Goal: Task Accomplishment & Management: Manage account settings

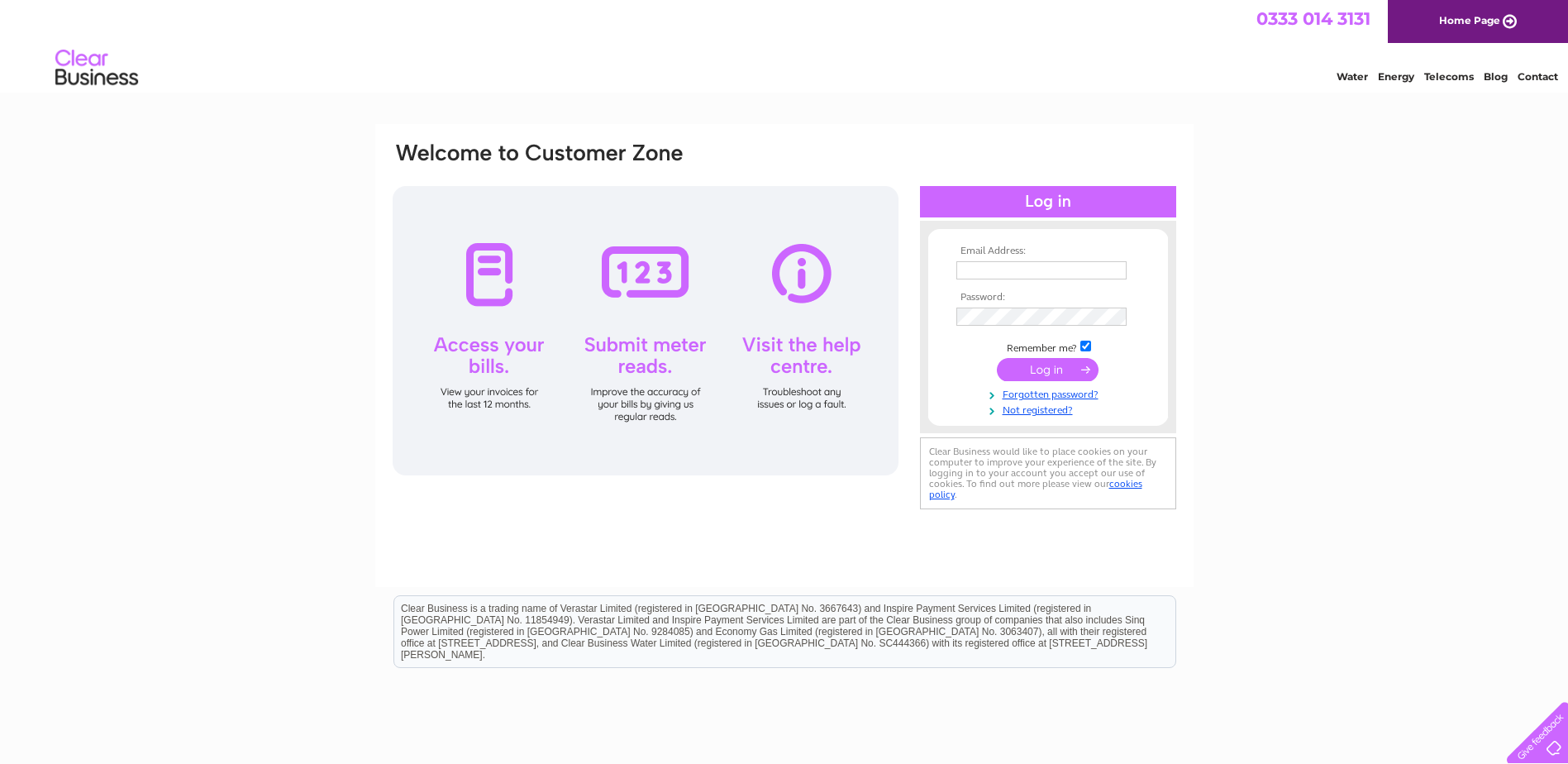
type input "imazeaud@tpl-vision.co.uk"
click at [1042, 367] on input "submit" at bounding box center [1048, 369] width 102 height 23
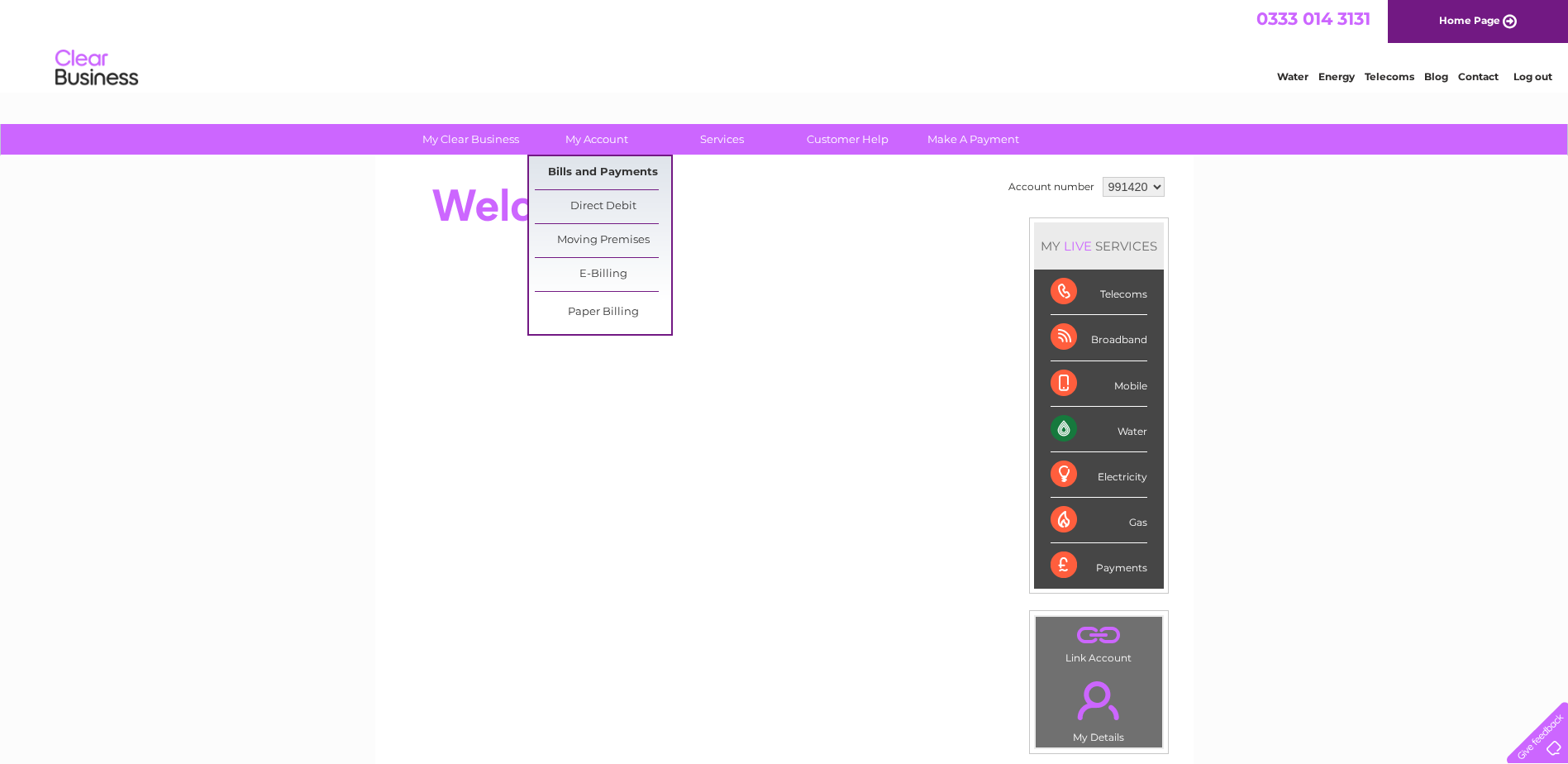
click at [620, 174] on link "Bills and Payments" at bounding box center [603, 173] width 136 height 33
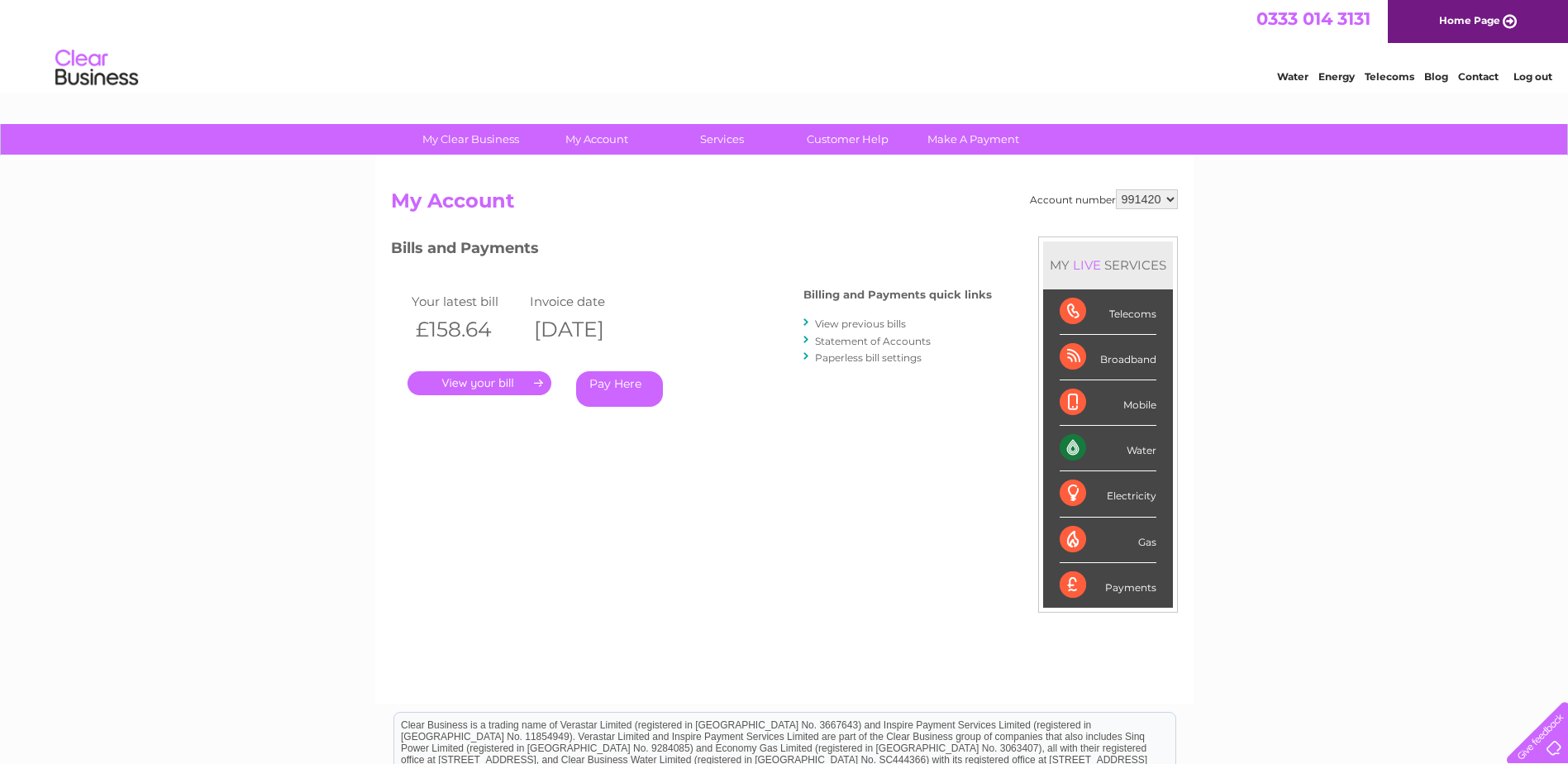
click at [508, 380] on link "." at bounding box center [480, 382] width 144 height 24
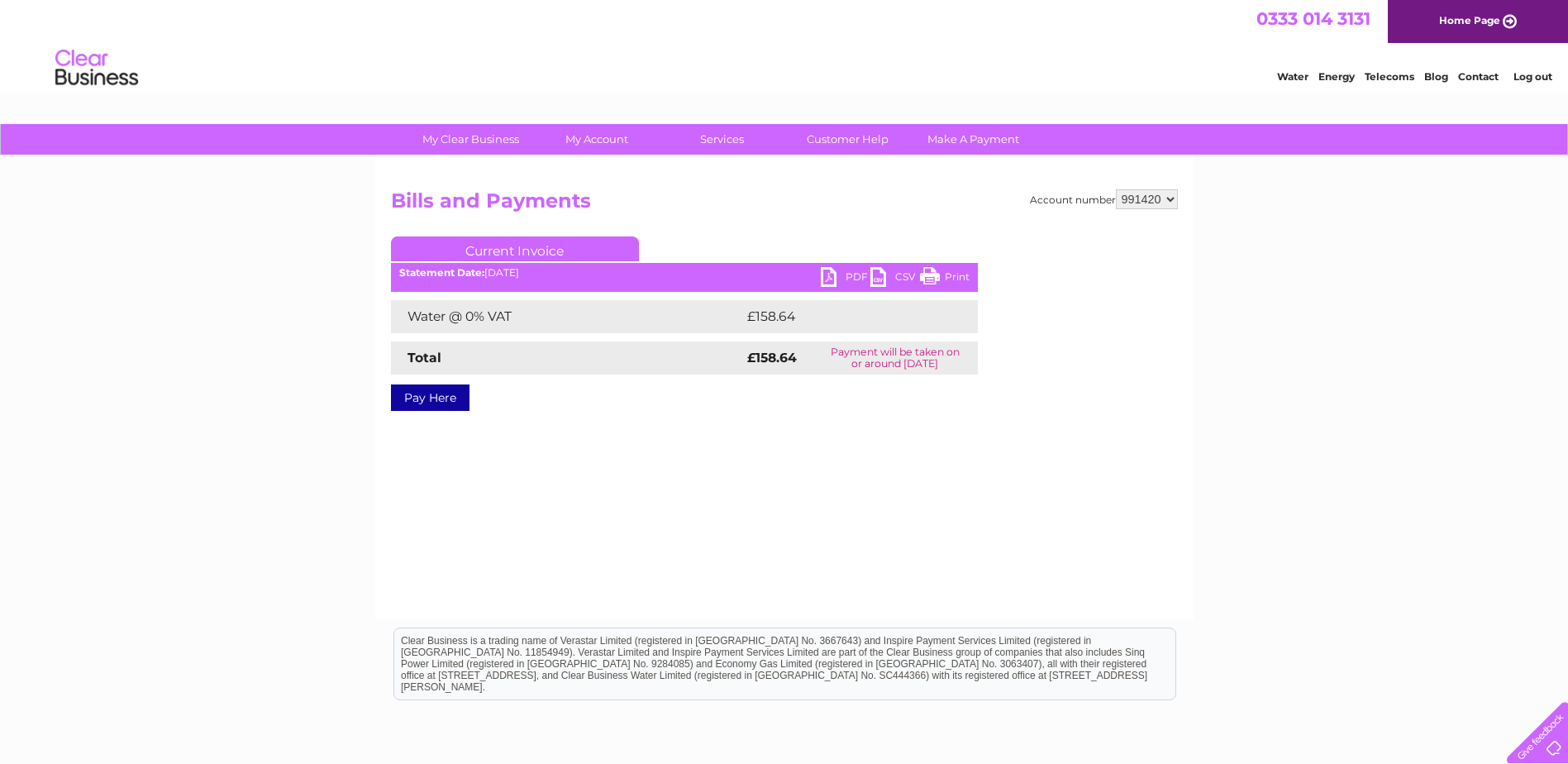
click at [850, 273] on link "PDF" at bounding box center [846, 279] width 49 height 24
